Goal: Task Accomplishment & Management: Manage account settings

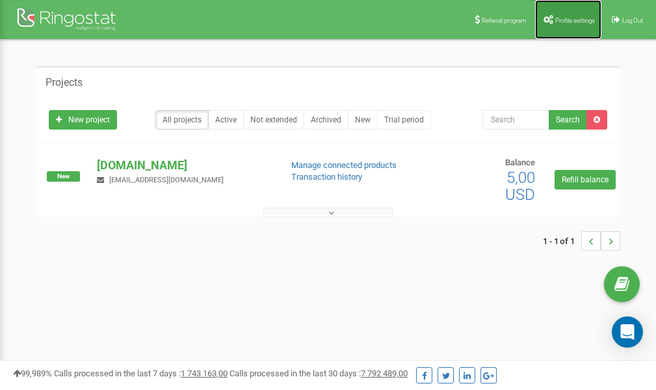
click at [570, 14] on link "Profile settings" at bounding box center [568, 19] width 66 height 39
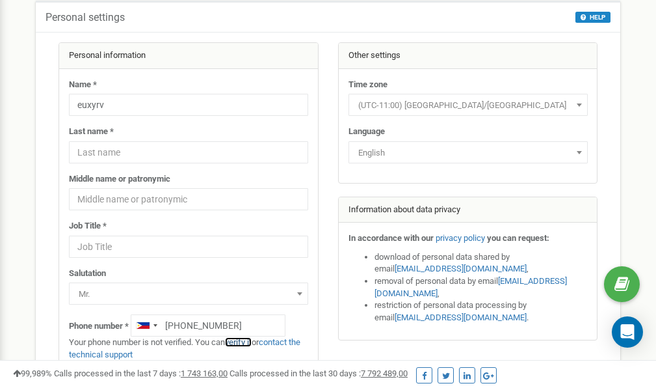
click at [243, 341] on link "verify it" at bounding box center [238, 342] width 27 height 10
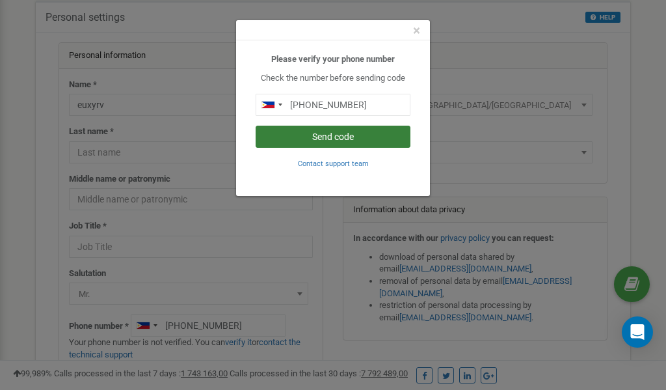
click at [330, 137] on button "Send code" at bounding box center [333, 137] width 155 height 22
